Goal: Communication & Community: Answer question/provide support

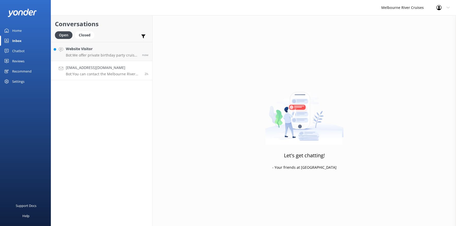
click at [90, 72] on p "Bot: You can contact the Melbourne River Cruises team by emailing [EMAIL_ADDRES…" at bounding box center [103, 74] width 75 height 5
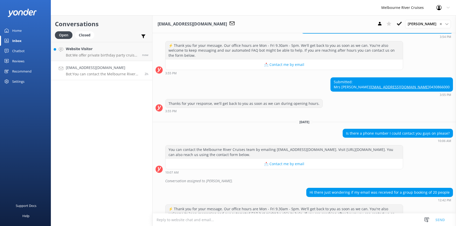
scroll to position [251, 0]
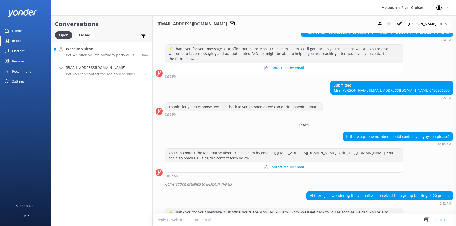
click at [86, 49] on h4 "Website Visitor" at bounding box center [102, 49] width 72 height 6
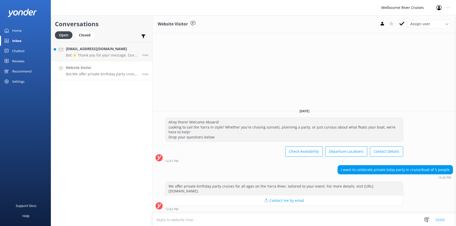
click at [89, 74] on p "Bot: We offer private birthday party cruises for all ages on the Yarra River, t…" at bounding box center [102, 74] width 72 height 5
click at [87, 49] on h4 "[EMAIL_ADDRESS][DOMAIN_NAME]" at bounding box center [102, 49] width 72 height 6
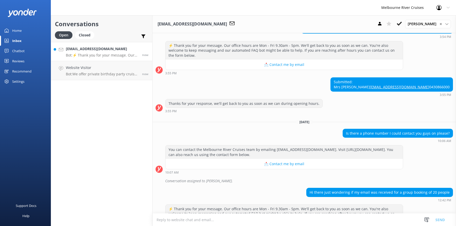
scroll to position [302, 0]
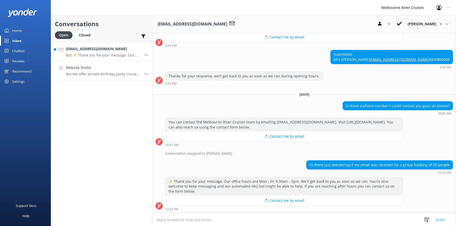
click at [89, 72] on p "Bot: We offer private birthday party cruises for all ages on the Yarra River, t…" at bounding box center [103, 74] width 74 height 5
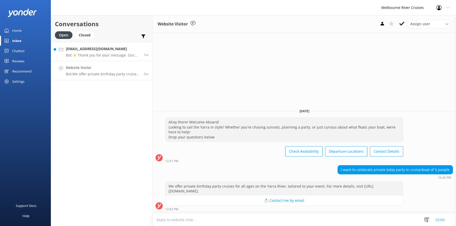
click at [85, 53] on p "Bot: ⚡ Thank you for your message. Our office hours are Mon - Fri 9.30am - 5pm.…" at bounding box center [103, 55] width 74 height 5
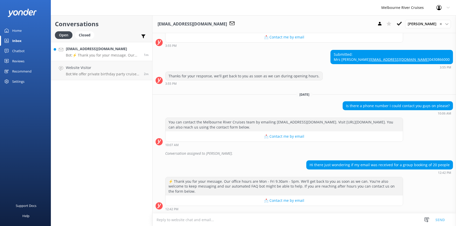
scroll to position [302, 0]
click at [88, 66] on h4 "Website Visitor" at bounding box center [103, 68] width 74 height 6
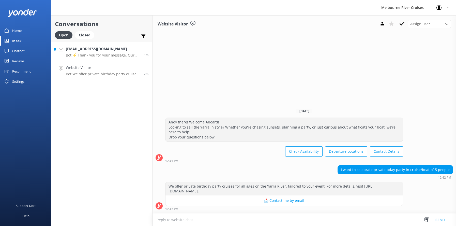
click at [88, 51] on h4 "[EMAIL_ADDRESS][DOMAIN_NAME]" at bounding box center [103, 49] width 74 height 6
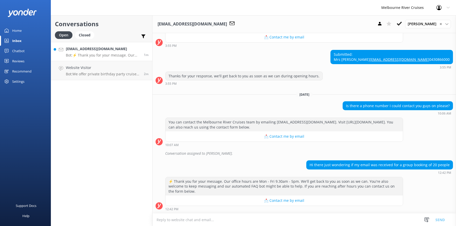
scroll to position [302, 0]
click at [83, 34] on div "Closed" at bounding box center [84, 35] width 19 height 8
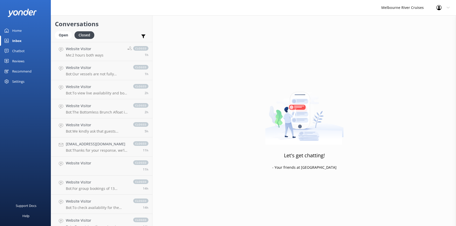
click at [13, 28] on div "Home" at bounding box center [16, 30] width 9 height 10
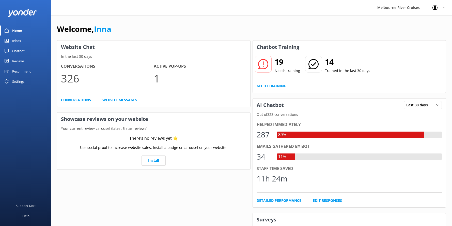
click at [15, 40] on div "Inbox" at bounding box center [16, 41] width 9 height 10
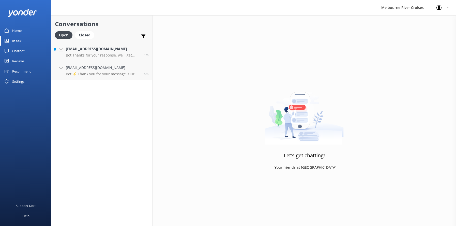
click at [15, 51] on div "Chatbot" at bounding box center [18, 51] width 12 height 10
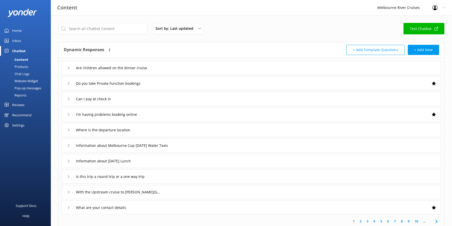
click at [18, 60] on div "Content" at bounding box center [15, 59] width 25 height 7
click at [18, 126] on div "Settings" at bounding box center [18, 125] width 12 height 10
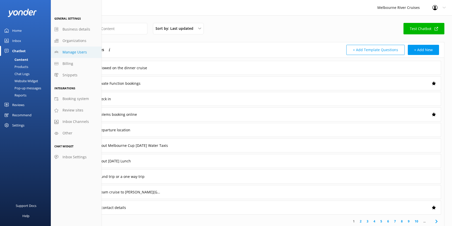
click at [68, 51] on span "Manage Users" at bounding box center [74, 52] width 24 height 6
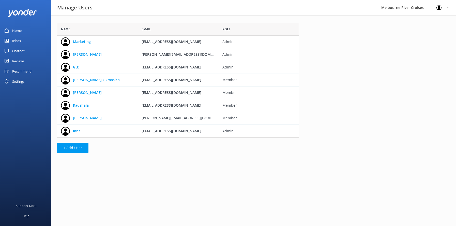
scroll to position [111, 238]
click at [15, 30] on div "Home" at bounding box center [16, 30] width 9 height 10
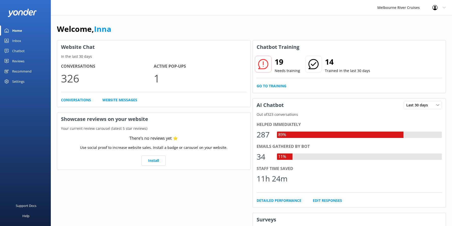
click at [18, 41] on div "Inbox" at bounding box center [16, 41] width 9 height 10
